Goal: Task Accomplishment & Management: Manage account settings

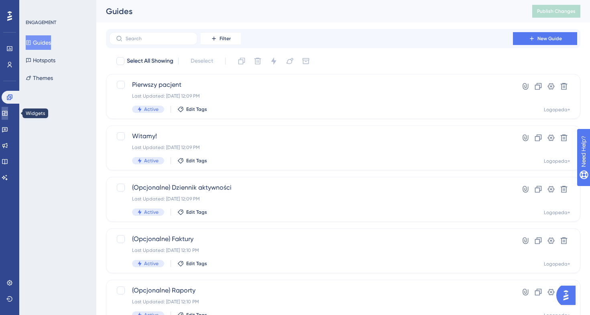
click at [7, 111] on icon at bounding box center [4, 113] width 5 height 5
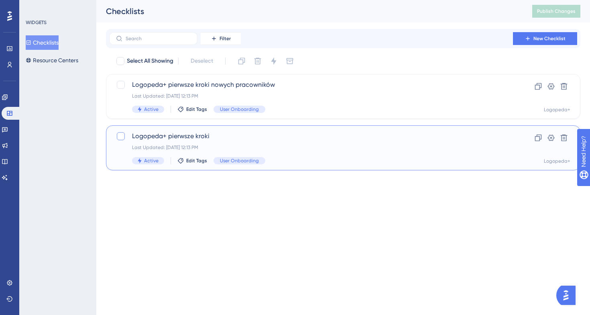
click at [122, 136] on div at bounding box center [121, 136] width 8 height 8
checkbox input "true"
click at [539, 139] on icon at bounding box center [538, 137] width 7 height 7
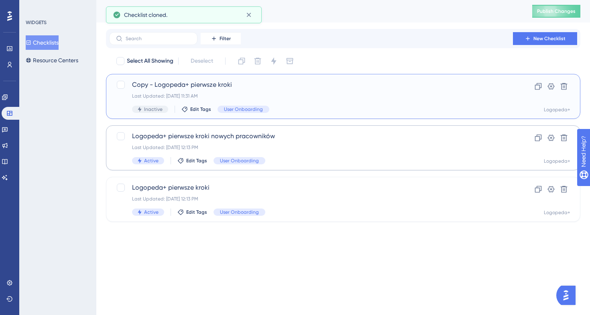
click at [215, 89] on span "Copy - Logopeda+ pierwsze kroki" at bounding box center [311, 85] width 358 height 10
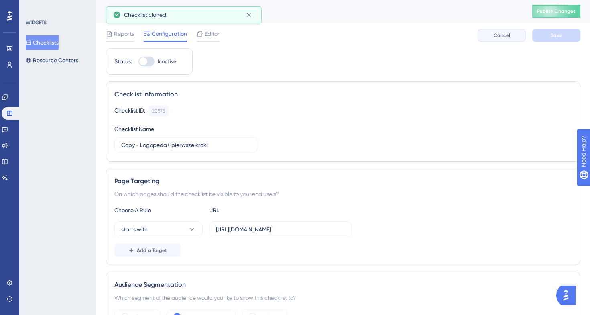
click at [488, 34] on button "Cancel" at bounding box center [501, 35] width 48 height 13
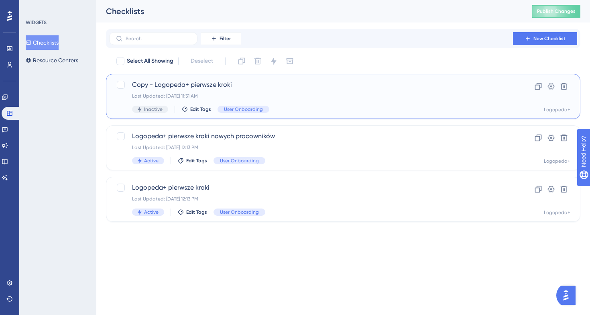
click at [169, 81] on span "Copy - Logopeda+ pierwsze kroki" at bounding box center [311, 85] width 358 height 10
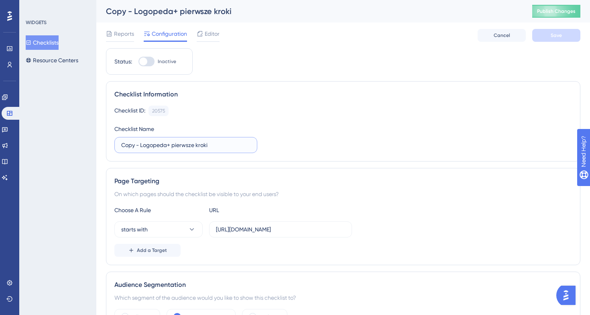
drag, startPoint x: 234, startPoint y: 144, endPoint x: 75, endPoint y: 144, distance: 159.3
click at [184, 145] on input "Copy - Logopeda+ pierwsze kroki" at bounding box center [185, 144] width 129 height 9
drag, startPoint x: 218, startPoint y: 145, endPoint x: 191, endPoint y: 145, distance: 27.7
click at [191, 145] on input "Copy - Logopeda+ pierwsze kroki" at bounding box center [185, 144] width 129 height 9
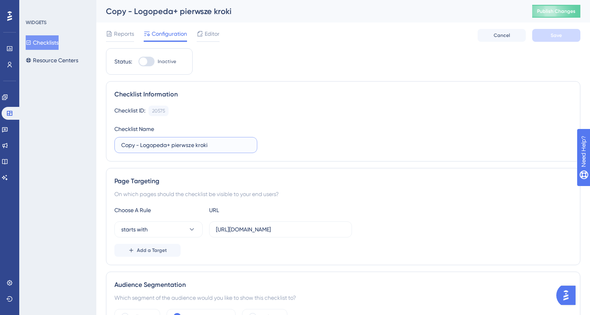
click at [221, 145] on input "Copy - Logopeda+ pierwsze kroki" at bounding box center [185, 144] width 129 height 9
drag, startPoint x: 140, startPoint y: 146, endPoint x: 91, endPoint y: 146, distance: 49.3
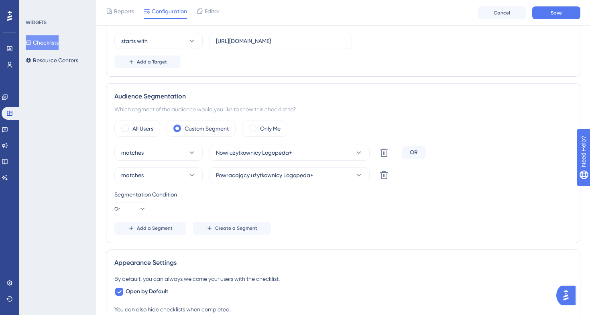
scroll to position [192, 0]
type input "Logopeda+ pierwsze logowanie"
click at [358, 151] on icon at bounding box center [359, 152] width 8 height 8
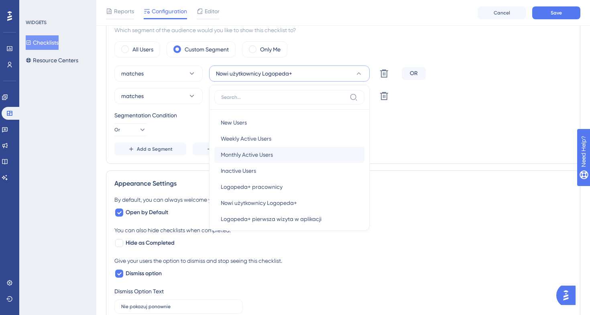
scroll to position [6, 0]
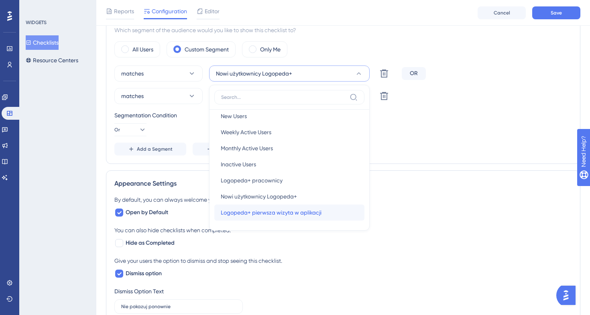
click at [303, 219] on div "Logopeda+ pierwsza wizyta w aplikacji Logopeda+ pierwsza wizyta w aplikacji" at bounding box center [289, 212] width 137 height 16
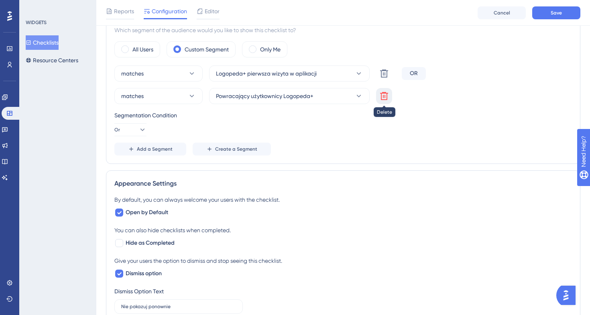
click at [387, 99] on icon at bounding box center [384, 96] width 10 height 10
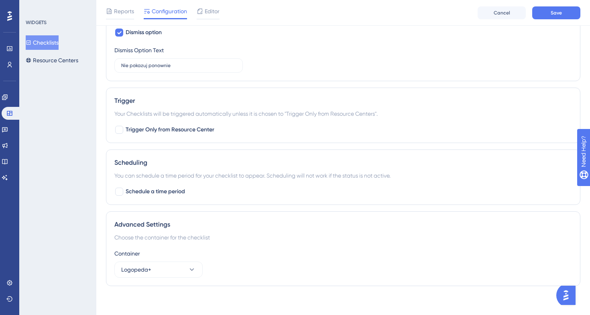
scroll to position [456, 0]
click at [207, 17] on div "Editor" at bounding box center [208, 12] width 23 height 13
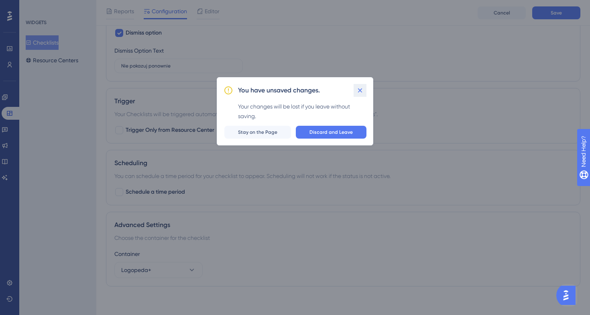
click at [359, 90] on icon at bounding box center [360, 90] width 8 height 8
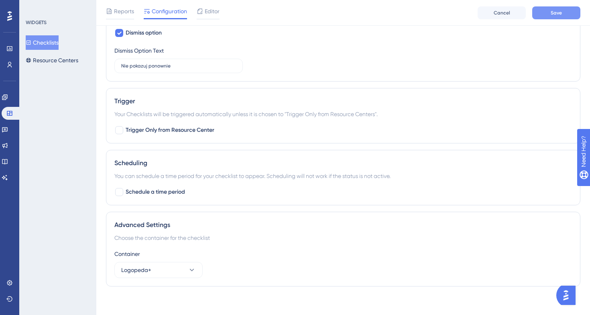
click at [556, 18] on button "Save" at bounding box center [556, 12] width 48 height 13
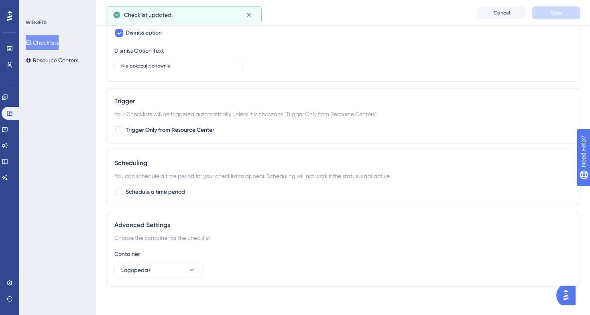
click at [203, 12] on div "Checklist updated." at bounding box center [181, 15] width 115 height 10
click at [249, 14] on icon at bounding box center [249, 15] width 8 height 8
click at [218, 13] on span "Editor" at bounding box center [212, 11] width 15 height 10
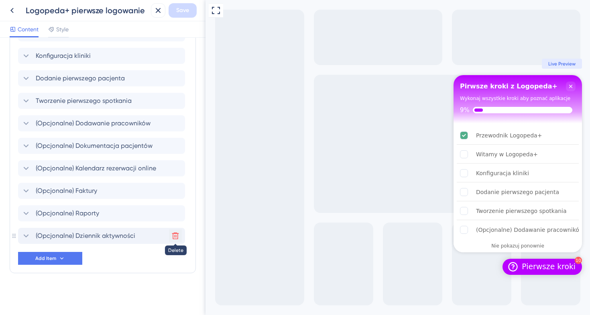
click at [175, 236] on icon at bounding box center [175, 235] width 8 height 8
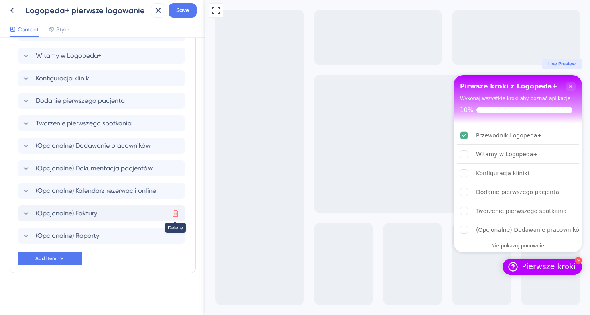
click at [175, 215] on icon at bounding box center [175, 213] width 8 height 8
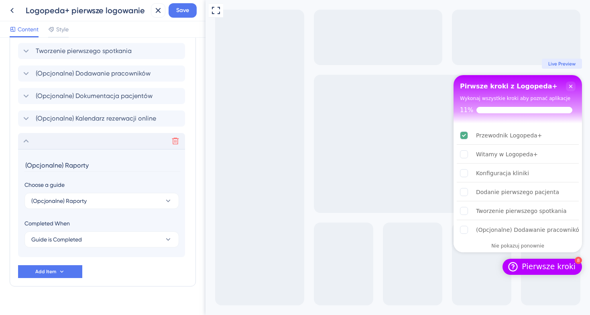
click at [175, 215] on section "(Opcjonalne) Raporty Choose a guide (Opcjonalne) Raporty Completed When Guide i…" at bounding box center [101, 203] width 167 height 108
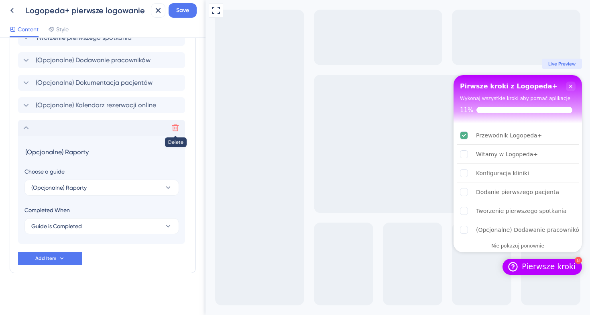
click at [176, 129] on icon at bounding box center [175, 128] width 8 height 8
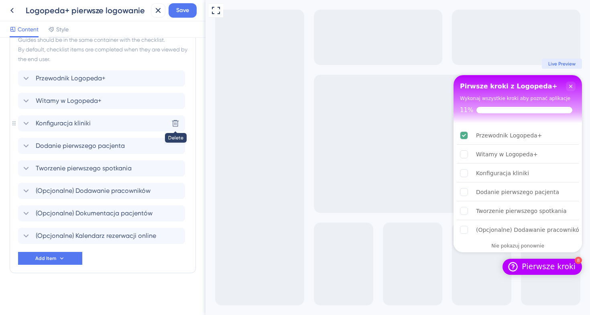
scroll to position [369, 0]
click at [175, 122] on icon at bounding box center [175, 123] width 8 height 8
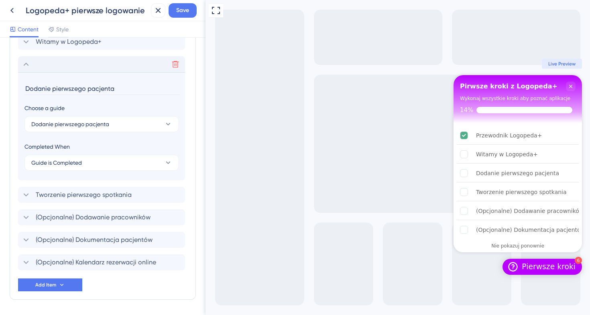
click at [175, 122] on section "Dodanie pierwszego pacjenta Choose a guide Dodanie pierwszego pacjenta Complete…" at bounding box center [101, 126] width 167 height 108
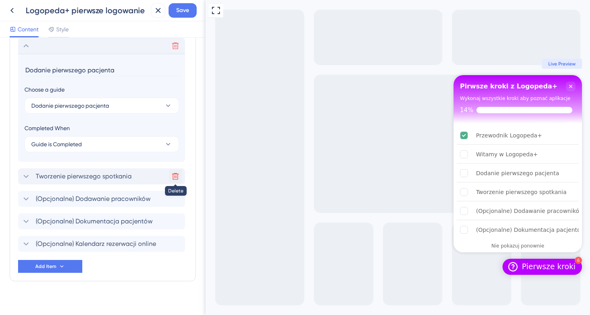
click at [176, 173] on icon at bounding box center [175, 176] width 8 height 8
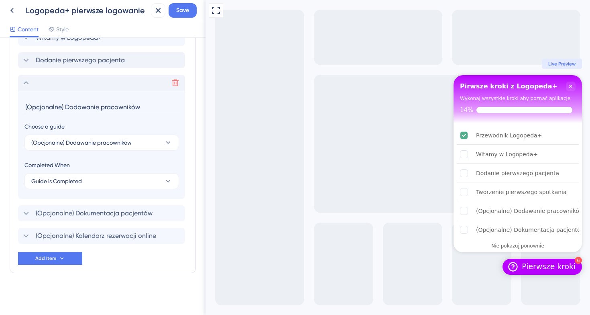
scroll to position [432, 0]
click at [175, 213] on icon at bounding box center [175, 213] width 8 height 8
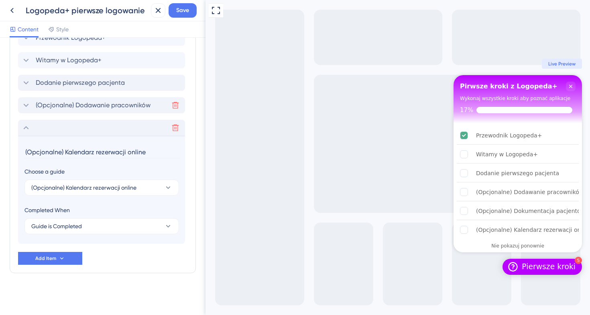
scroll to position [410, 0]
click at [176, 130] on icon at bounding box center [175, 128] width 8 height 8
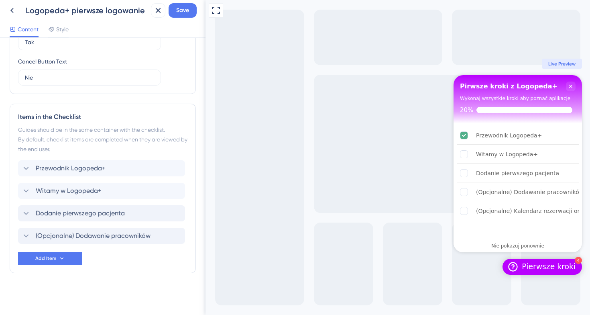
scroll to position [279, 0]
click at [175, 237] on icon at bounding box center [175, 235] width 8 height 8
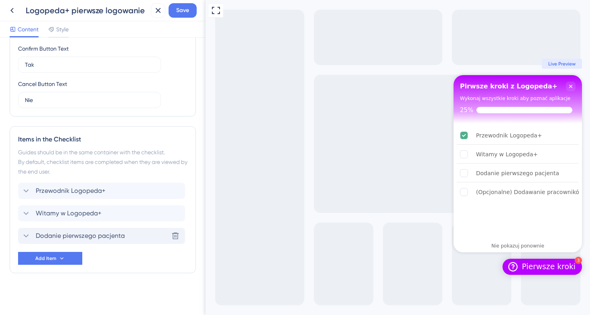
scroll to position [257, 0]
click at [173, 237] on icon at bounding box center [175, 235] width 8 height 8
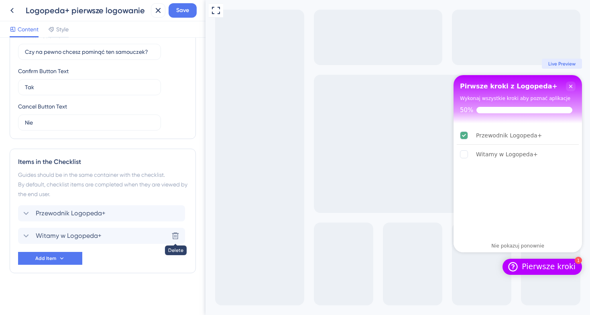
click at [173, 237] on icon at bounding box center [175, 235] width 8 height 8
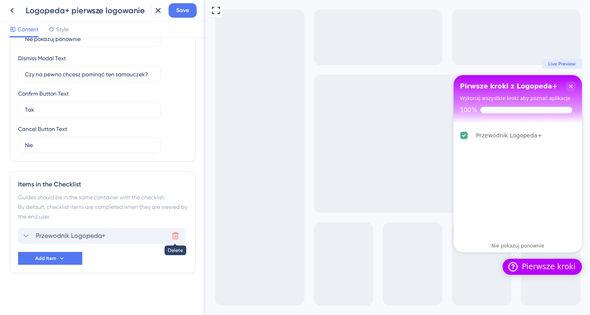
click at [175, 234] on icon at bounding box center [175, 235] width 8 height 8
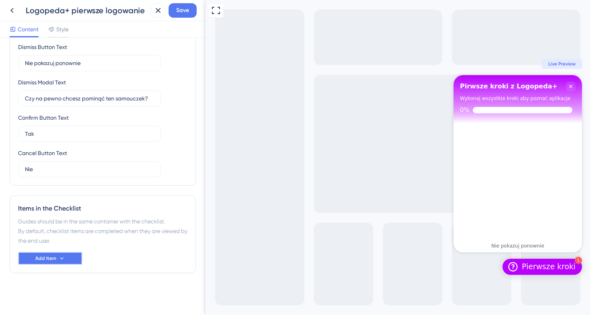
click at [40, 259] on span "Add Item" at bounding box center [45, 258] width 21 height 6
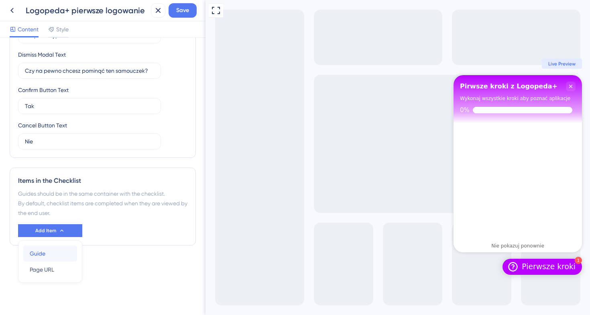
click at [59, 252] on div "Guide Guide" at bounding box center [50, 253] width 41 height 16
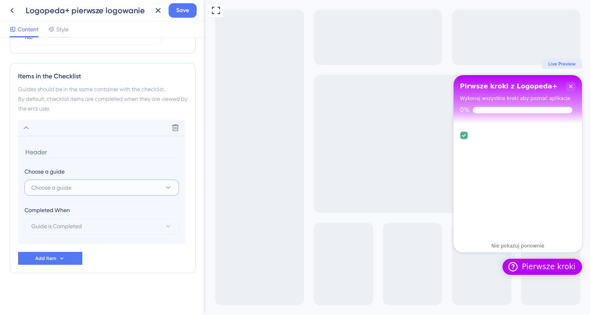
click at [99, 189] on button "Choose a guide" at bounding box center [101, 187] width 154 height 16
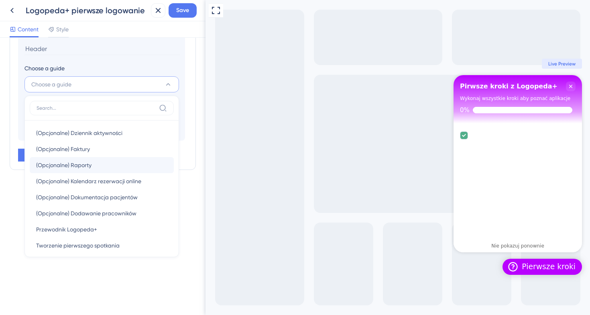
scroll to position [87, 0]
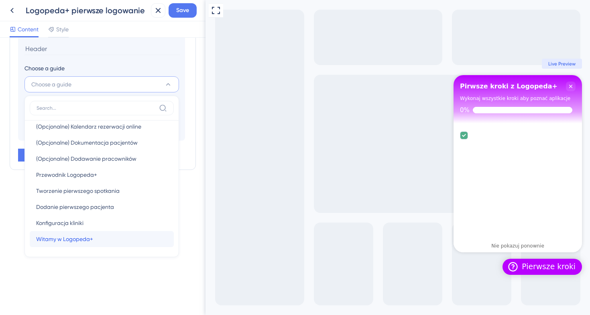
click at [81, 240] on span "Witamy w Logopeda+" at bounding box center [64, 239] width 57 height 10
type input "Witamy w Logopeda+"
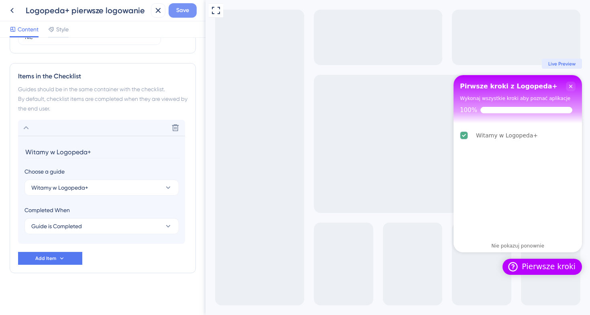
click at [185, 8] on span "Save" at bounding box center [182, 11] width 13 height 10
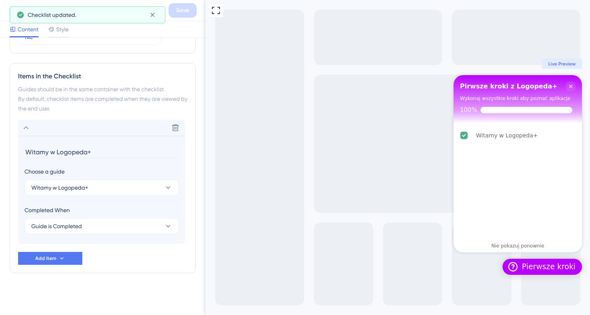
click at [148, 13] on icon at bounding box center [152, 15] width 8 height 8
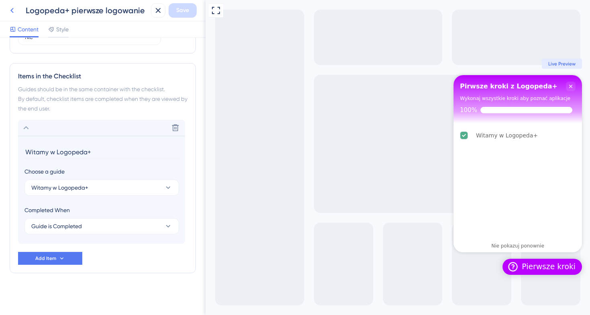
click at [12, 10] on icon at bounding box center [11, 10] width 3 height 5
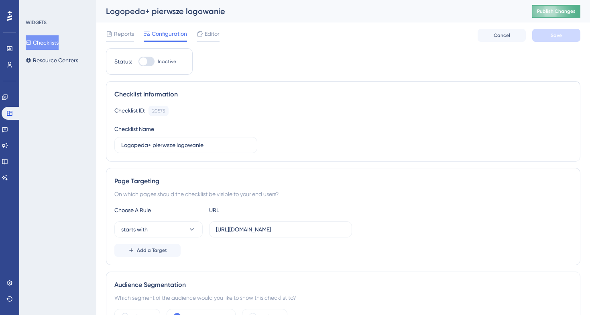
click at [572, 12] on span "Publish Changes" at bounding box center [556, 11] width 39 height 6
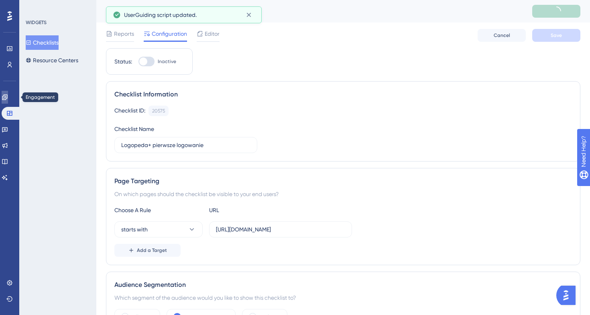
click at [7, 95] on icon at bounding box center [5, 97] width 6 height 6
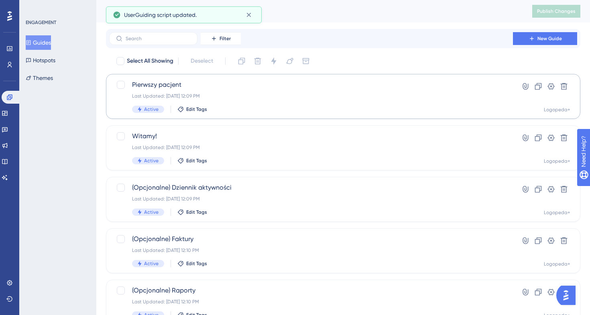
scroll to position [308, 0]
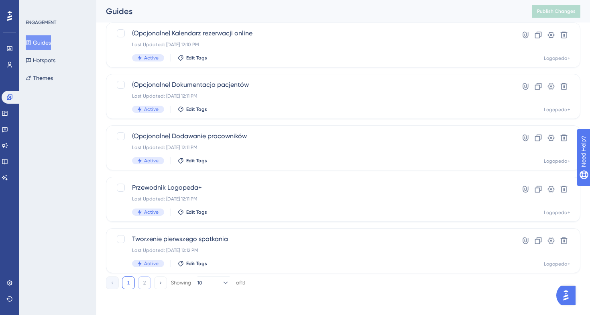
click at [146, 287] on button "2" at bounding box center [144, 282] width 13 height 13
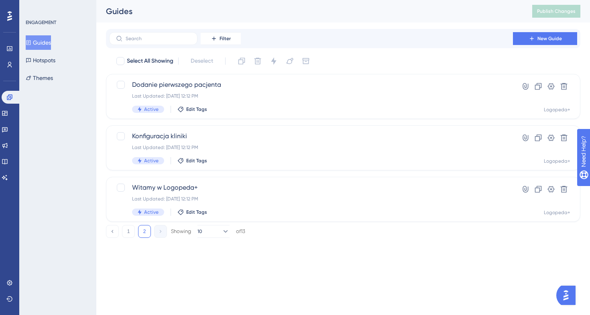
scroll to position [0, 0]
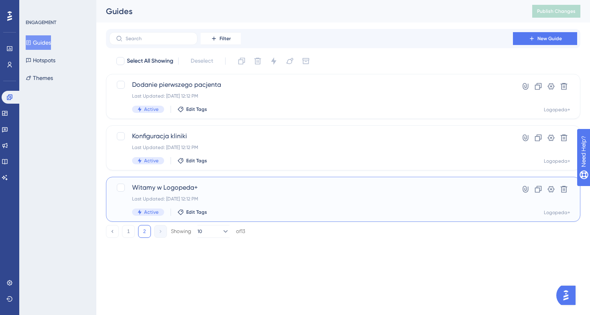
click at [233, 190] on span "Witamy w Logopeda+" at bounding box center [311, 188] width 358 height 10
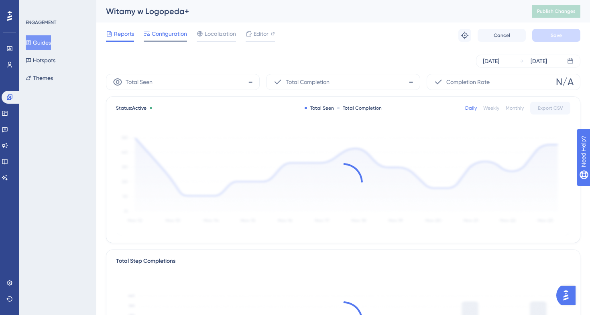
click at [160, 33] on span "Configuration" at bounding box center [169, 34] width 35 height 10
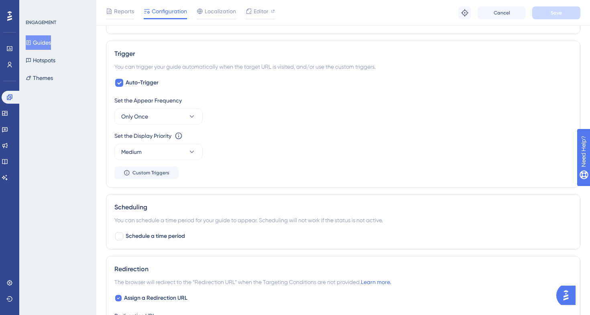
scroll to position [411, 0]
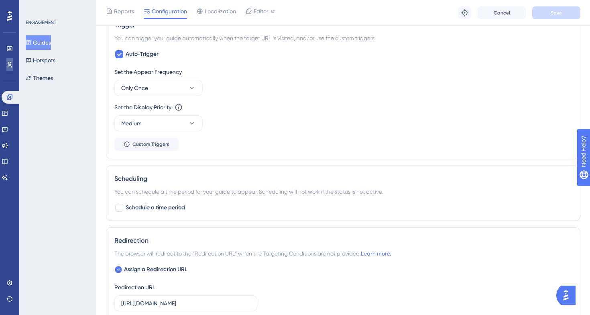
click at [10, 66] on icon at bounding box center [9, 64] width 6 height 6
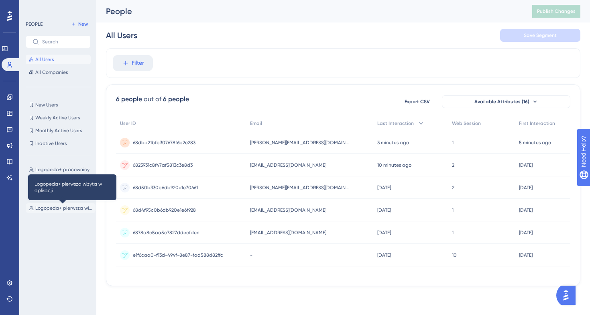
click at [53, 206] on span "Logopeda+ pierwsza wizyta w aplikacji" at bounding box center [63, 208] width 57 height 6
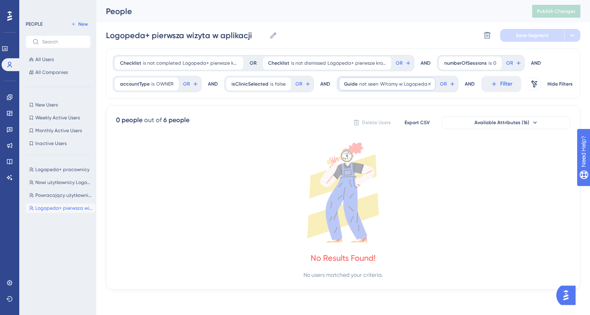
click at [408, 86] on span "Witamy w Logopeda+" at bounding box center [405, 84] width 50 height 6
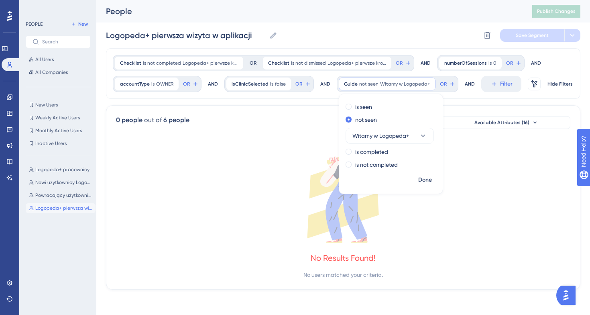
click at [371, 171] on div "is seen not seen Witamy w Logopeda+ is completed is not completed" at bounding box center [391, 136] width 104 height 72
click at [371, 167] on label "is not completed" at bounding box center [376, 165] width 43 height 10
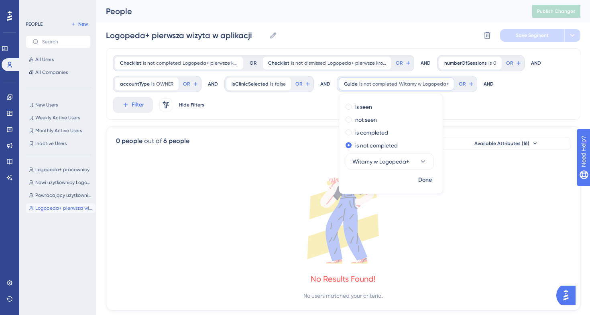
click at [503, 99] on div "Checklist is not completed Logopeda+ pierwsze kroki Logopeda+ pierwsze kroki Re…" at bounding box center [343, 83] width 474 height 71
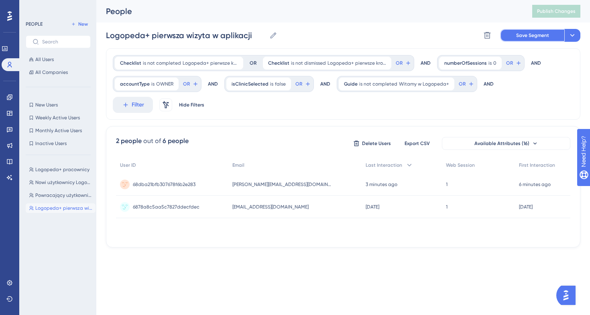
click at [525, 34] on span "Save Segment" at bounding box center [532, 35] width 33 height 6
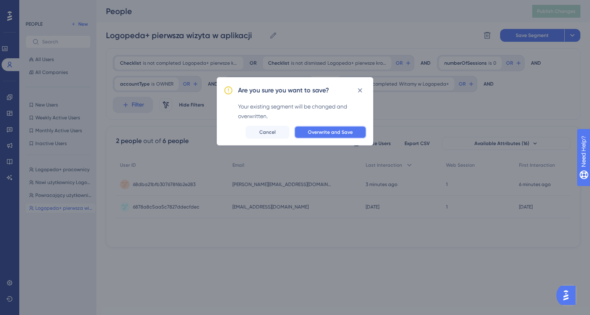
click at [339, 128] on button "Overwrite and Save" at bounding box center [330, 132] width 72 height 13
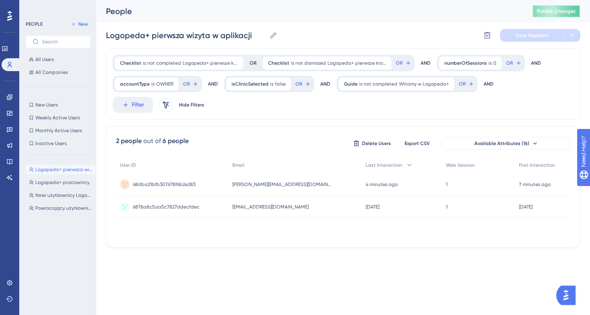
click at [543, 14] on span "Publish Changes" at bounding box center [556, 11] width 39 height 6
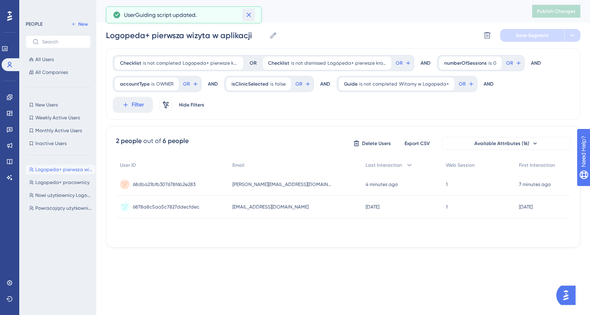
click at [250, 16] on icon at bounding box center [248, 15] width 4 height 4
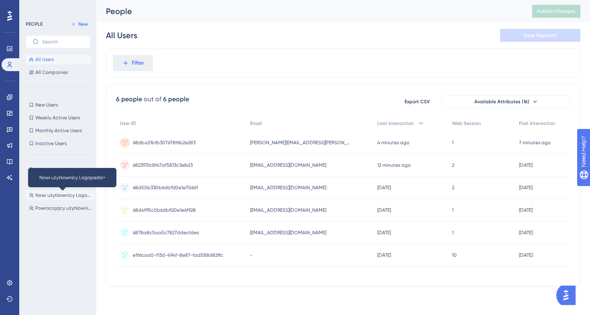
click at [61, 193] on span "Nowi użytkownicy Logopeda+" at bounding box center [63, 195] width 57 height 6
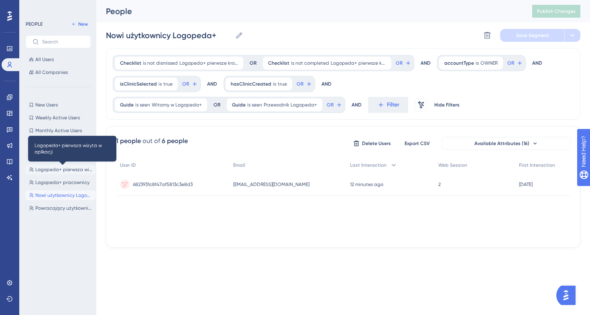
click at [68, 169] on span "Logopeda+ pierwsza wizyta w aplikacji" at bounding box center [63, 169] width 57 height 6
type input "Logopeda+ pierwsza wizyta w aplikacji"
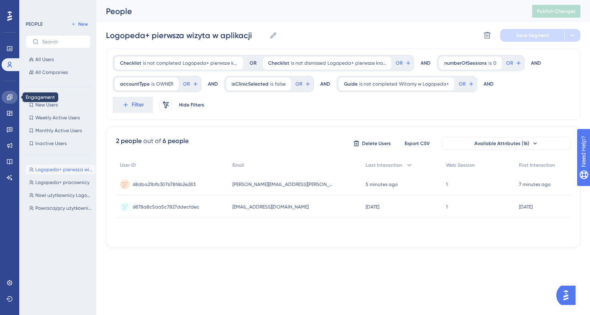
click at [9, 96] on icon at bounding box center [9, 97] width 6 height 6
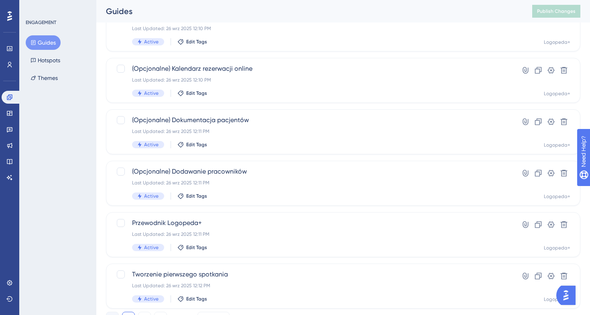
scroll to position [308, 0]
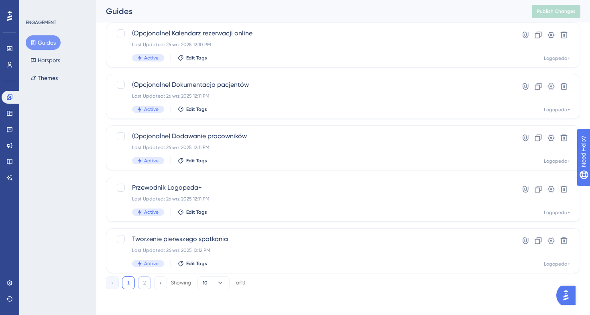
click at [141, 283] on button "2" at bounding box center [144, 282] width 13 height 13
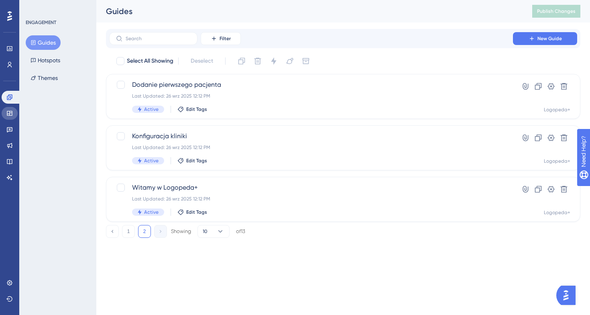
click at [10, 117] on link at bounding box center [10, 113] width 16 height 13
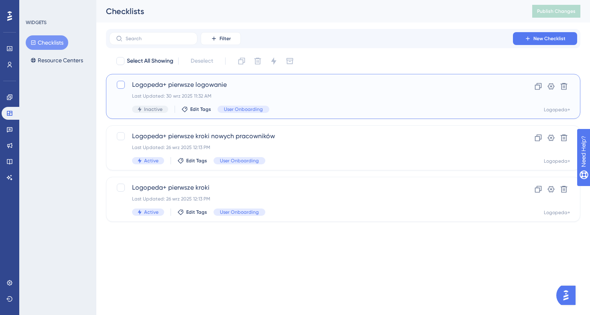
click at [120, 83] on div at bounding box center [121, 85] width 8 height 8
checkbox input "true"
click at [271, 63] on icon at bounding box center [274, 61] width 8 height 8
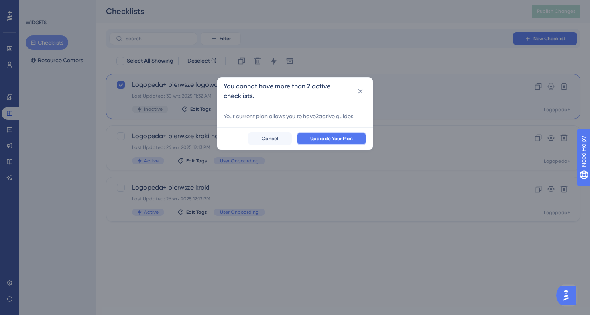
click at [323, 139] on span "Upgrade Your Plan" at bounding box center [331, 138] width 43 height 6
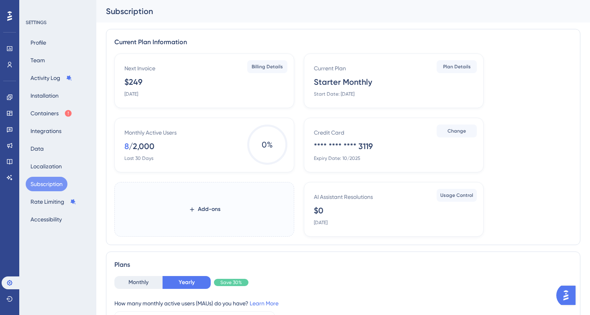
click at [46, 183] on button "Subscription" at bounding box center [47, 184] width 42 height 14
click at [9, 114] on icon at bounding box center [9, 113] width 5 height 5
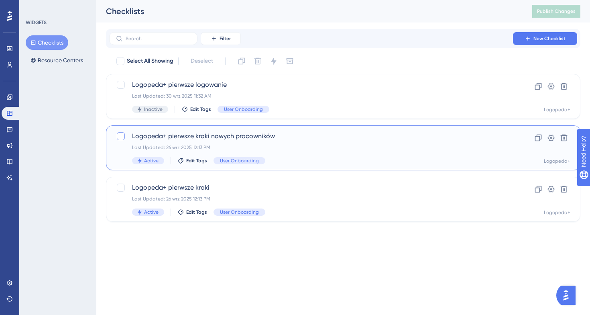
click at [121, 138] on div at bounding box center [121, 136] width 8 height 8
checkbox input "true"
click at [274, 66] on button at bounding box center [273, 61] width 13 height 13
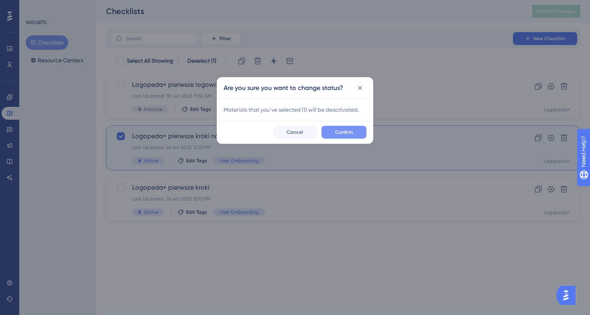
click at [336, 129] on span "Confirm" at bounding box center [344, 132] width 18 height 6
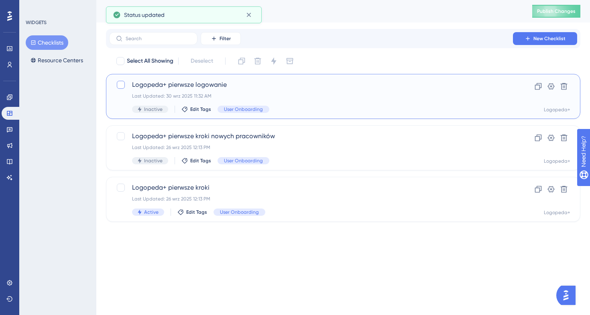
click at [122, 85] on div at bounding box center [121, 85] width 8 height 8
checkbox input "true"
click at [273, 56] on button at bounding box center [273, 61] width 13 height 13
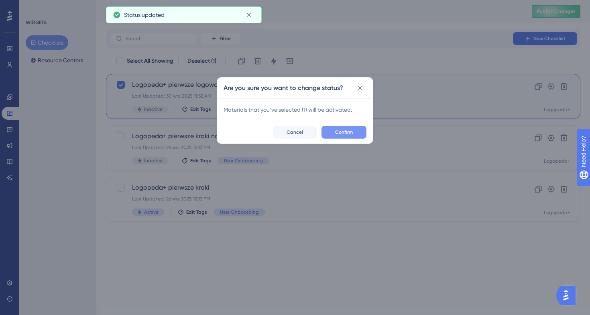
click at [343, 135] on span "Confirm" at bounding box center [344, 132] width 18 height 6
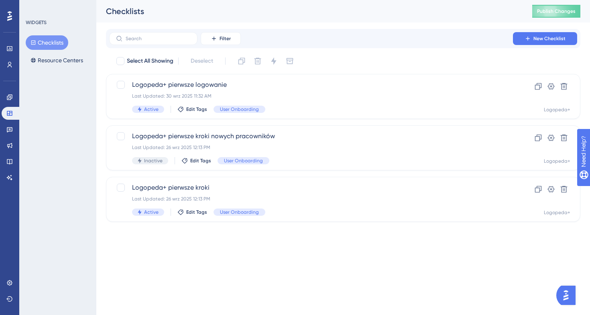
click at [552, 3] on div "Checklists Publish Changes" at bounding box center [342, 11] width 493 height 22
click at [552, 6] on button "Publish Changes" at bounding box center [556, 11] width 48 height 13
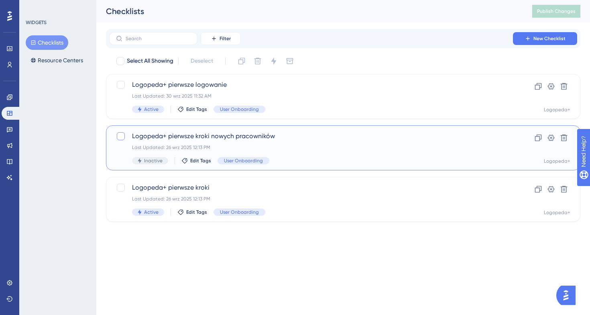
click at [123, 137] on div at bounding box center [121, 136] width 8 height 8
checkbox input "true"
click at [276, 61] on icon at bounding box center [273, 60] width 5 height 7
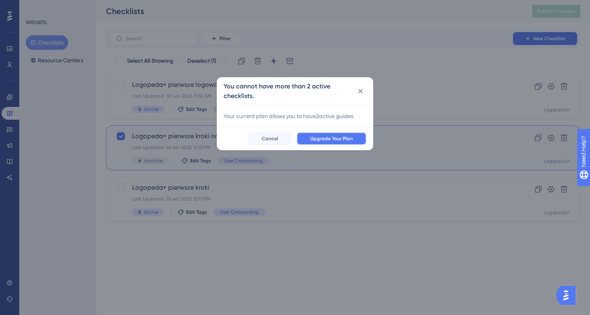
click at [316, 142] on button "Upgrade Your Plan" at bounding box center [331, 138] width 70 height 13
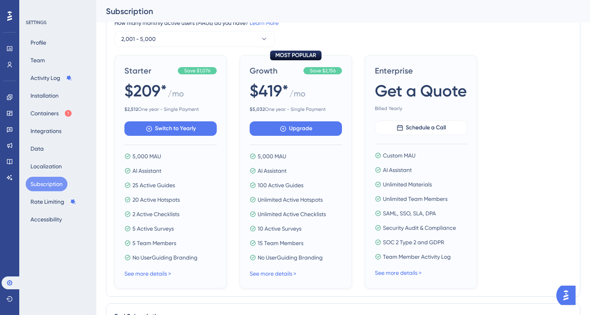
scroll to position [294, 0]
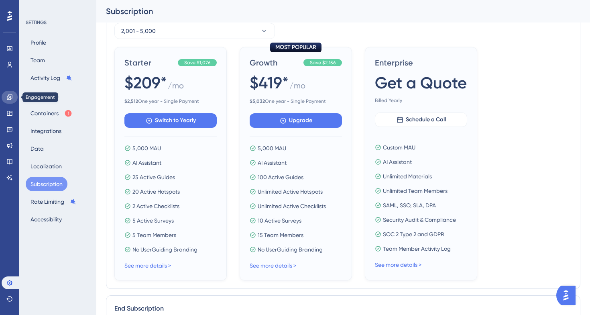
click at [10, 96] on icon at bounding box center [9, 97] width 6 height 6
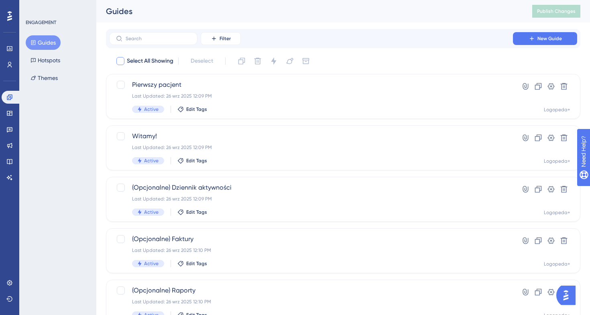
click at [116, 63] on div at bounding box center [120, 61] width 8 height 8
checkbox input "true"
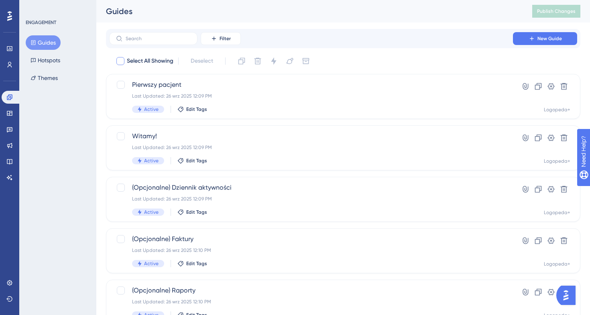
checkbox input "true"
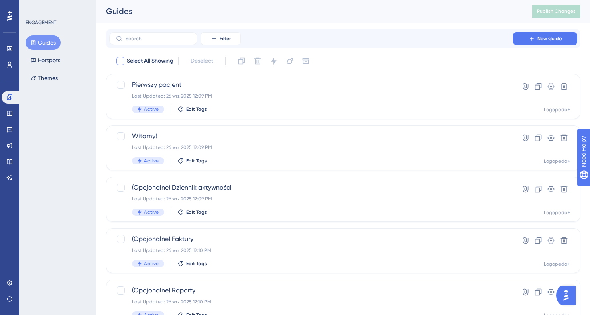
checkbox input "true"
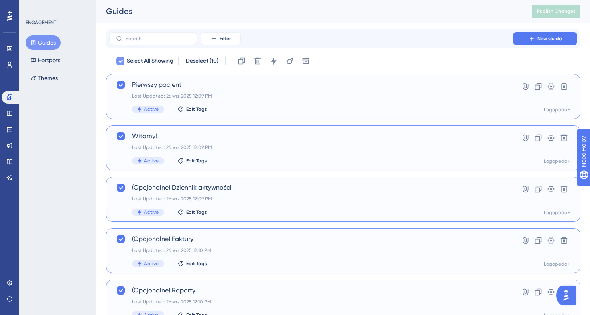
click at [135, 62] on span "Select All Showing" at bounding box center [150, 61] width 47 height 10
checkbox input "false"
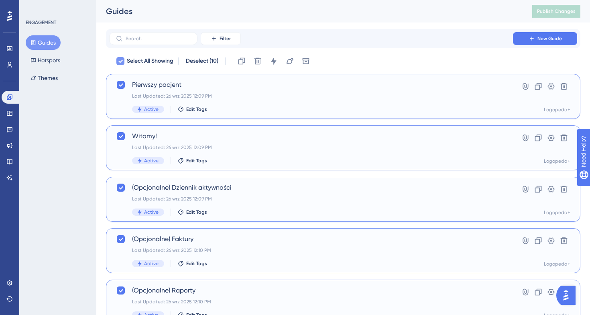
checkbox input "false"
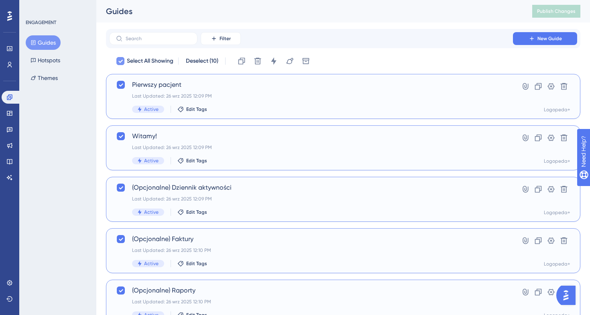
checkbox input "false"
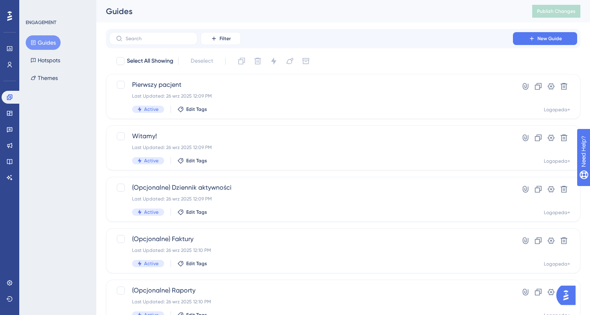
scroll to position [308, 0]
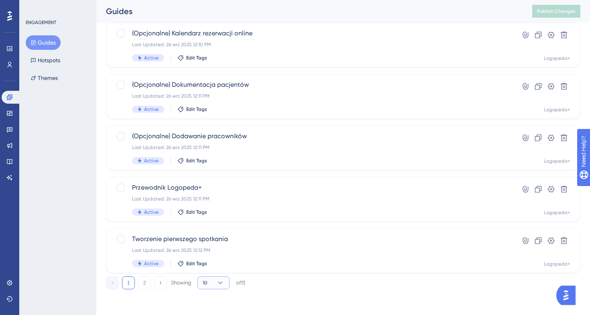
click at [223, 288] on button "10" at bounding box center [213, 282] width 32 height 13
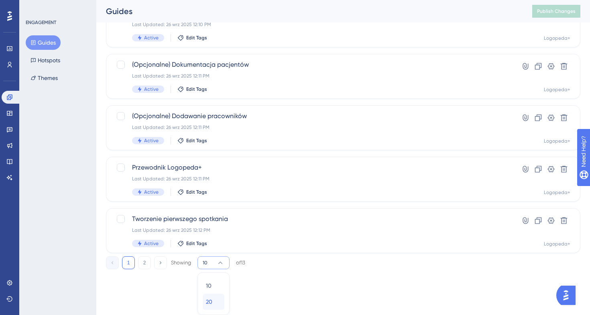
click at [214, 302] on div "20 20" at bounding box center [213, 301] width 15 height 16
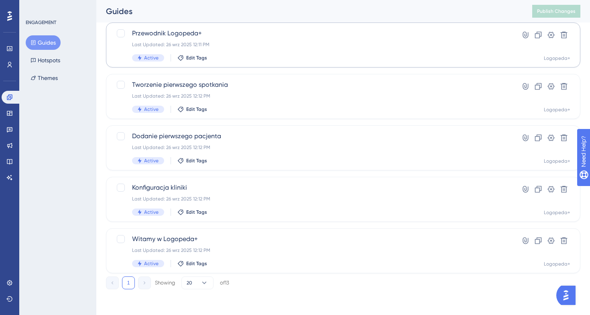
scroll to position [0, 0]
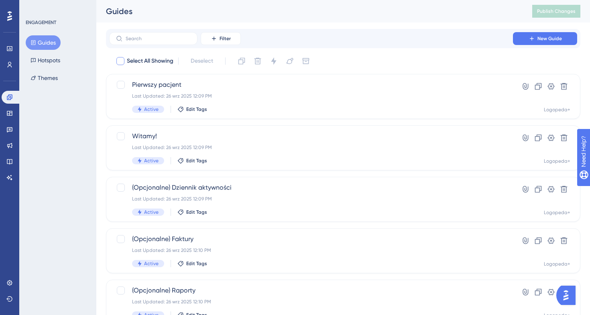
click at [145, 59] on span "Select All Showing" at bounding box center [150, 61] width 47 height 10
checkbox input "true"
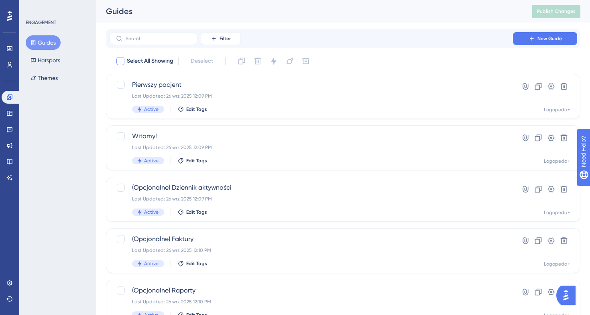
checkbox input "true"
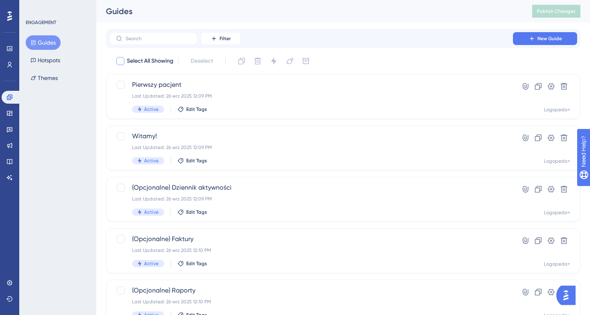
checkbox input "true"
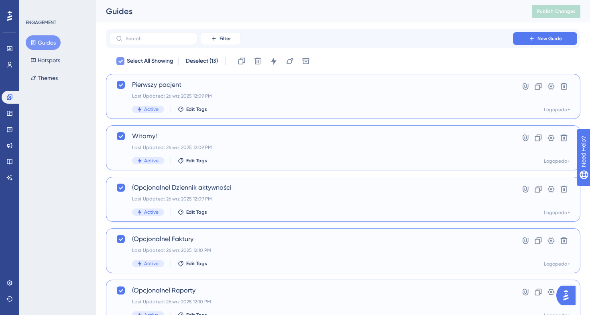
click at [145, 60] on span "Select All Showing" at bounding box center [150, 61] width 47 height 10
checkbox input "false"
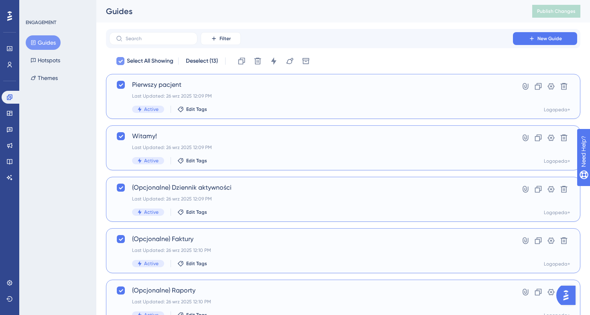
checkbox input "false"
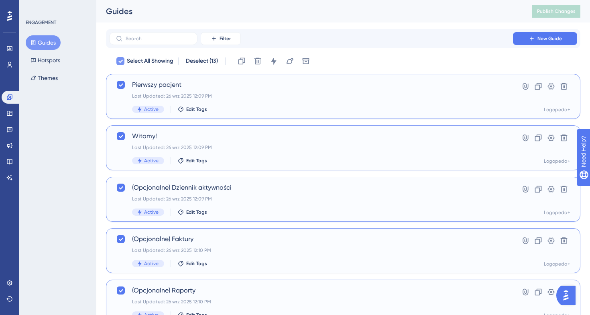
checkbox input "false"
